Goal: Information Seeking & Learning: Learn about a topic

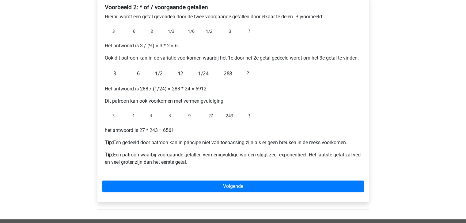
scroll to position [122, 0]
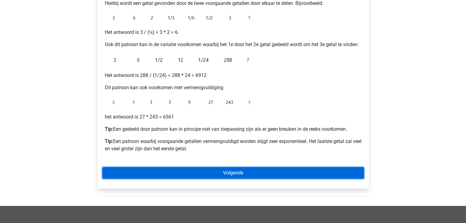
click at [230, 172] on link "Volgende" at bounding box center [232, 173] width 261 height 12
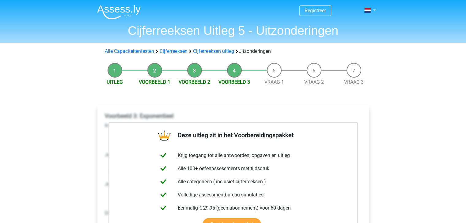
click at [275, 71] on li "Vraag 1" at bounding box center [274, 74] width 40 height 23
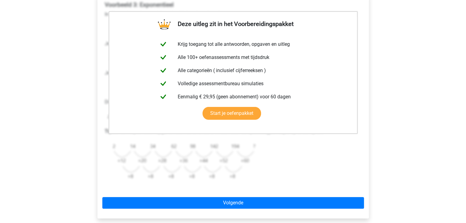
scroll to position [122, 0]
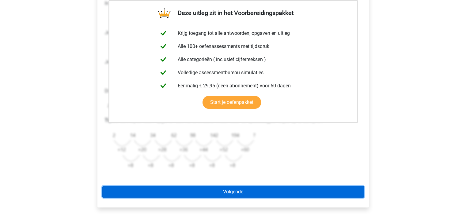
click at [228, 194] on link "Volgende" at bounding box center [232, 192] width 261 height 12
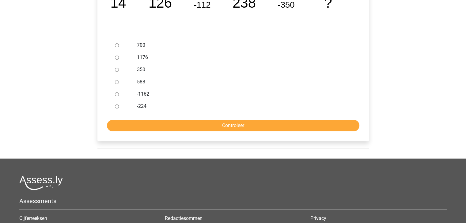
scroll to position [122, 0]
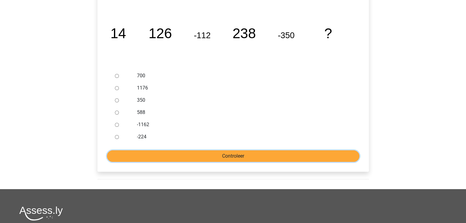
click at [218, 155] on input "Controleer" at bounding box center [233, 157] width 252 height 12
click at [205, 126] on label "-1162" at bounding box center [243, 124] width 212 height 7
click at [119, 126] on input "-1162" at bounding box center [117, 125] width 4 height 4
radio input "true"
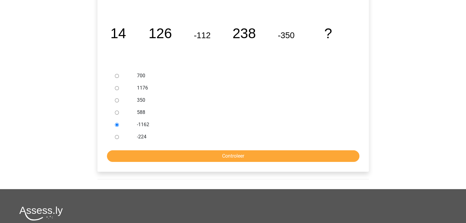
click at [117, 136] on input "-224" at bounding box center [117, 137] width 4 height 4
radio input "true"
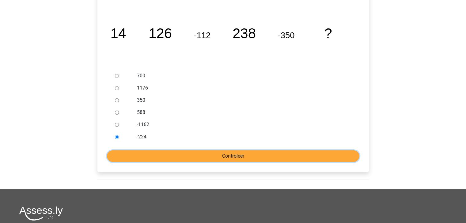
click at [211, 155] on input "Controleer" at bounding box center [233, 157] width 252 height 12
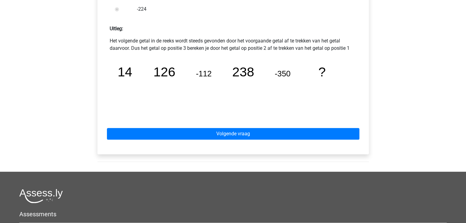
scroll to position [306, 0]
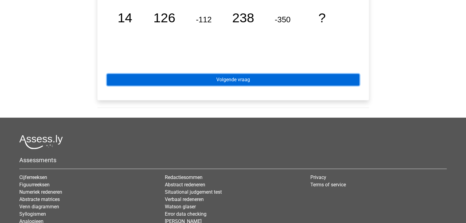
click at [225, 78] on link "Volgende vraag" at bounding box center [233, 80] width 252 height 12
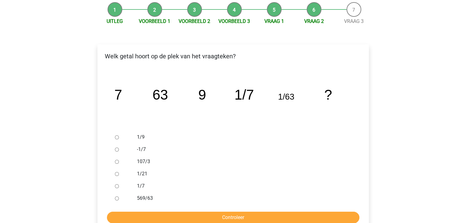
scroll to position [61, 0]
click at [115, 138] on input "1/9" at bounding box center [117, 137] width 4 height 4
radio input "true"
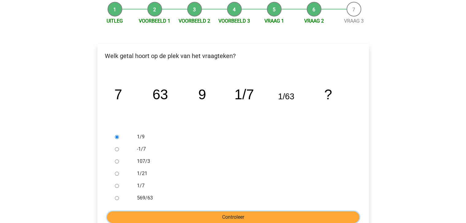
click at [208, 218] on input "Controleer" at bounding box center [233, 218] width 252 height 12
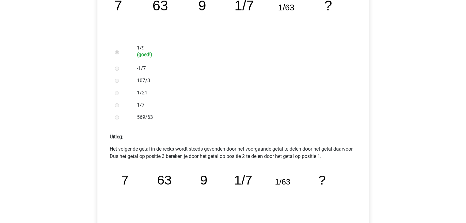
scroll to position [214, 0]
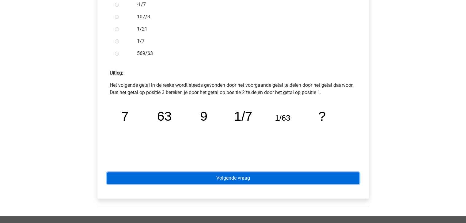
click at [219, 179] on link "Volgende vraag" at bounding box center [233, 179] width 252 height 12
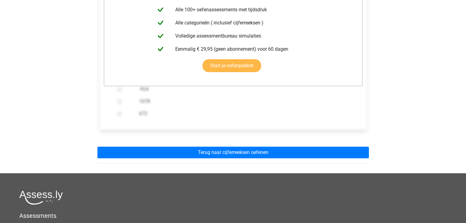
scroll to position [153, 0]
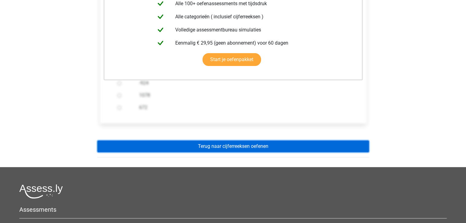
click at [220, 148] on link "Terug naar cijferreeksen oefenen" at bounding box center [232, 147] width 271 height 12
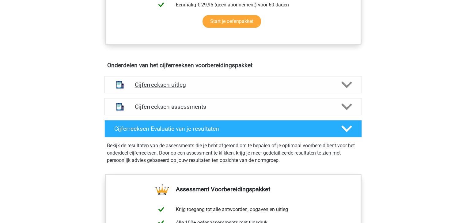
scroll to position [276, 0]
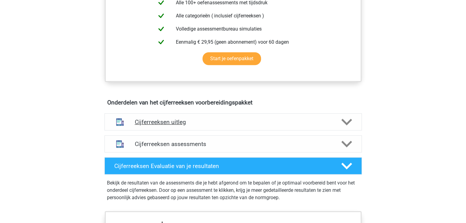
click at [343, 126] on polygon at bounding box center [346, 122] width 11 height 7
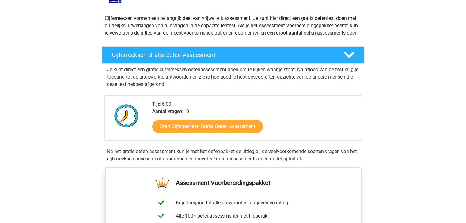
scroll to position [61, 0]
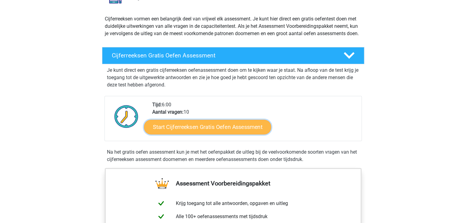
click at [185, 134] on link "Start Cijferreeksen Gratis Oefen Assessment" at bounding box center [207, 127] width 127 height 15
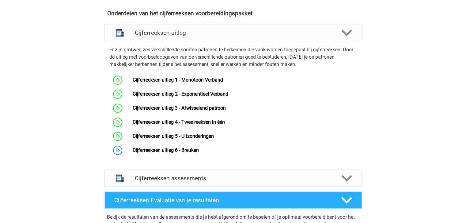
scroll to position [367, 0]
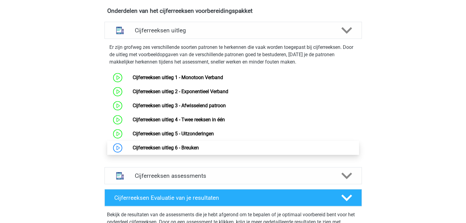
click at [165, 151] on link "Cijferreeksen uitleg 6 - Breuken" at bounding box center [166, 148] width 66 height 6
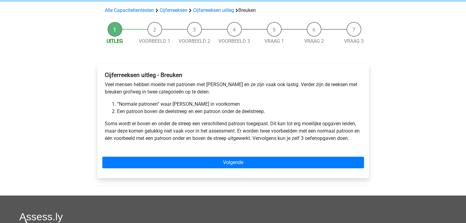
scroll to position [61, 0]
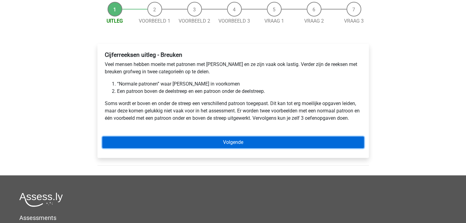
click at [197, 144] on link "Volgende" at bounding box center [232, 143] width 261 height 12
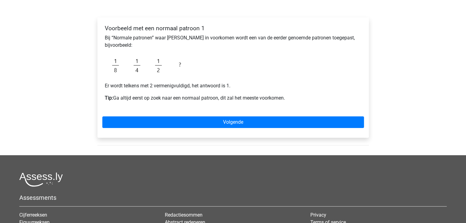
scroll to position [92, 0]
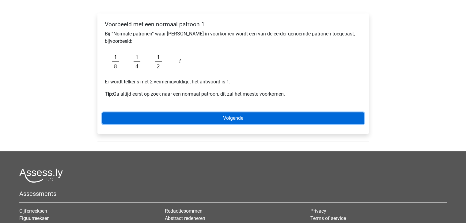
click at [223, 117] on link "Volgende" at bounding box center [232, 119] width 261 height 12
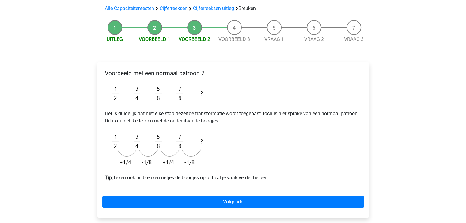
scroll to position [61, 0]
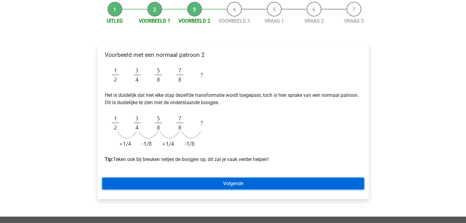
click at [234, 183] on link "Volgende" at bounding box center [232, 184] width 261 height 12
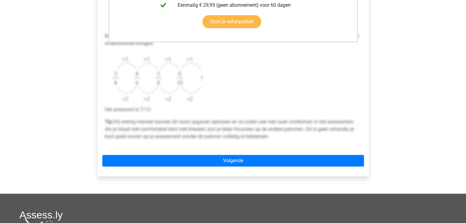
scroll to position [214, 0]
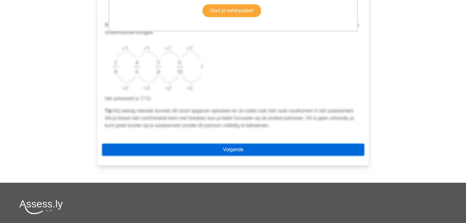
click at [230, 150] on link "Volgende" at bounding box center [232, 150] width 261 height 12
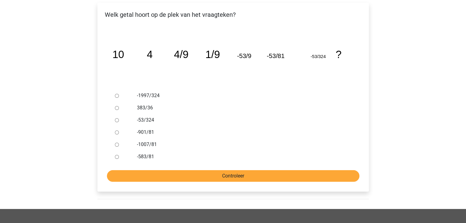
scroll to position [92, 0]
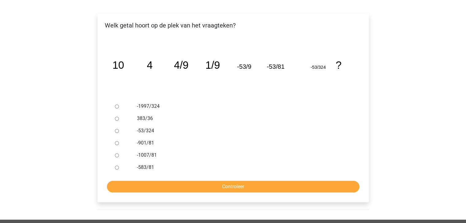
click at [116, 168] on input "-583/81" at bounding box center [117, 168] width 4 height 4
radio input "true"
click at [117, 155] on input "-1007/81" at bounding box center [117, 156] width 4 height 4
radio input "true"
click at [116, 168] on input "-583/81" at bounding box center [117, 168] width 4 height 4
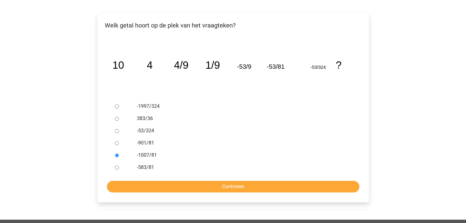
radio input "true"
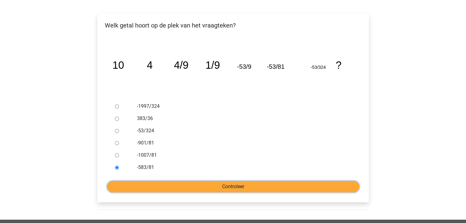
click at [185, 186] on input "Controleer" at bounding box center [233, 187] width 252 height 12
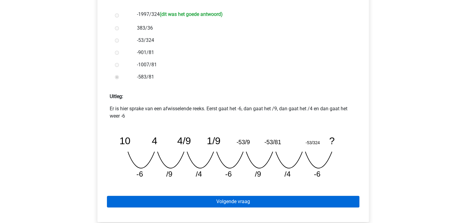
scroll to position [184, 0]
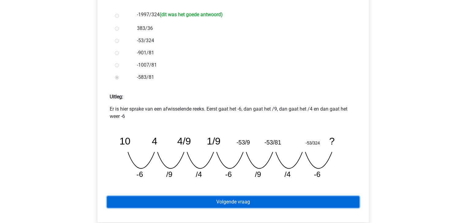
click at [221, 205] on link "Volgende vraag" at bounding box center [233, 203] width 252 height 12
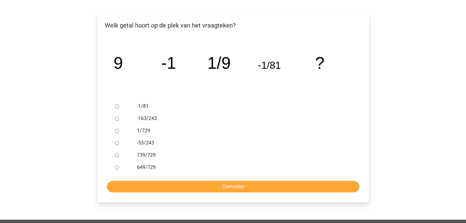
scroll to position [122, 0]
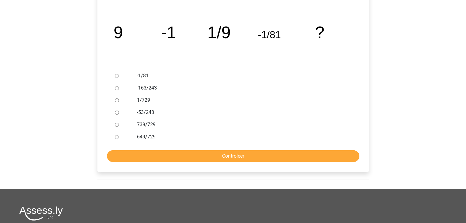
click at [115, 76] on input "-1/81" at bounding box center [117, 76] width 4 height 4
radio input "true"
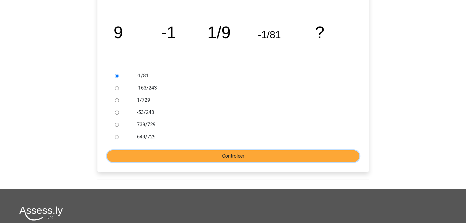
click at [221, 154] on input "Controleer" at bounding box center [233, 157] width 252 height 12
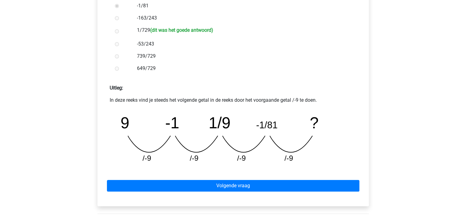
scroll to position [245, 0]
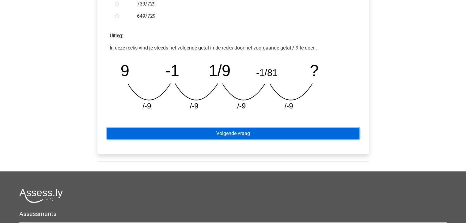
click at [246, 133] on link "Volgende vraag" at bounding box center [233, 134] width 252 height 12
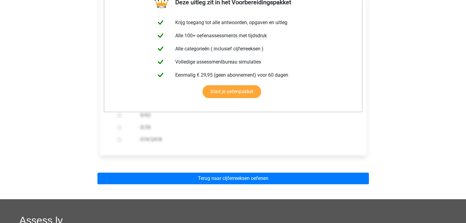
scroll to position [153, 0]
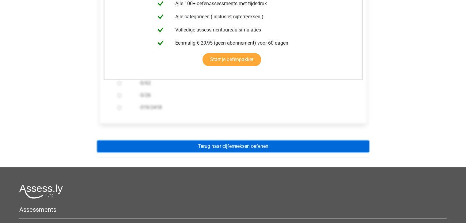
click at [241, 147] on link "Terug naar cijferreeksen oefenen" at bounding box center [232, 147] width 271 height 12
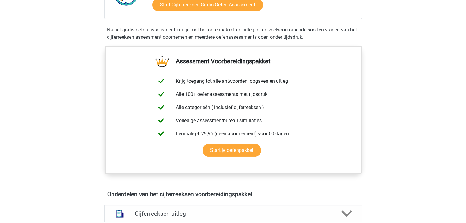
scroll to position [245, 0]
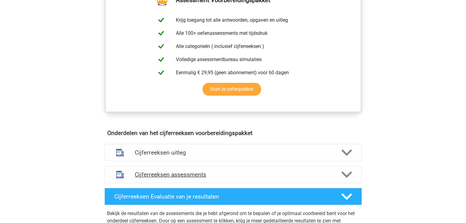
click at [176, 178] on h4 "Cijferreeksen assessments" at bounding box center [233, 174] width 197 height 7
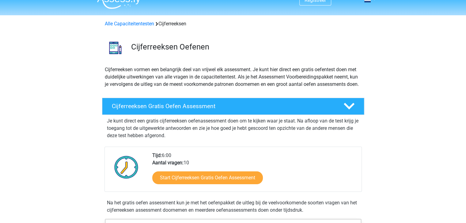
scroll to position [0, 0]
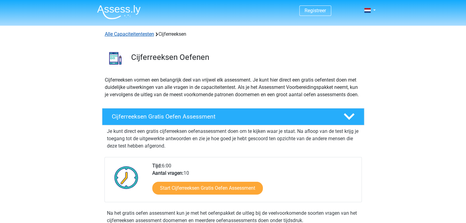
click at [142, 35] on link "Alle Capaciteitentesten" at bounding box center [129, 34] width 49 height 6
